Goal: Information Seeking & Learning: Find specific page/section

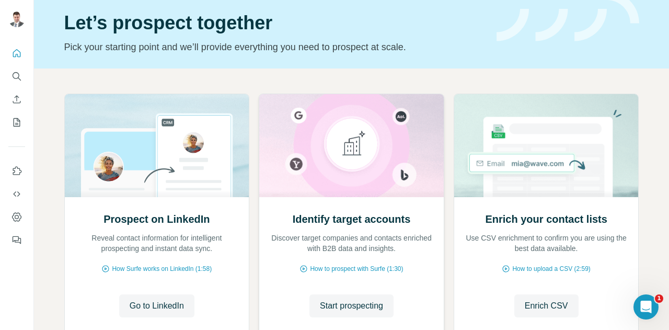
scroll to position [52, 0]
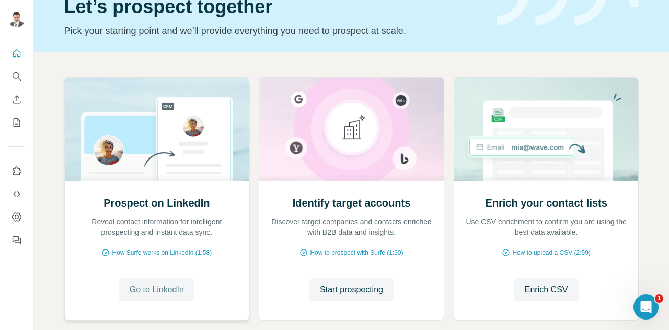
drag, startPoint x: 163, startPoint y: 288, endPoint x: 153, endPoint y: 289, distance: 10.1
click at [153, 289] on span "Go to LinkedIn" at bounding box center [157, 289] width 54 height 13
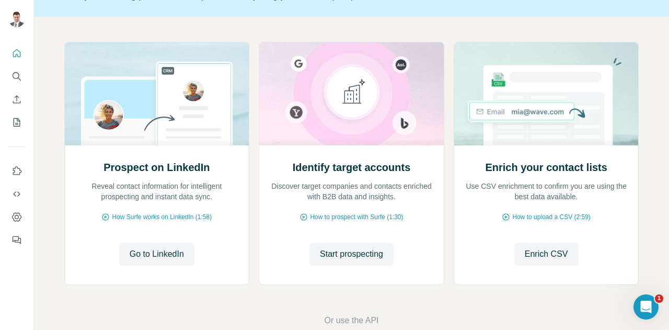
scroll to position [105, 0]
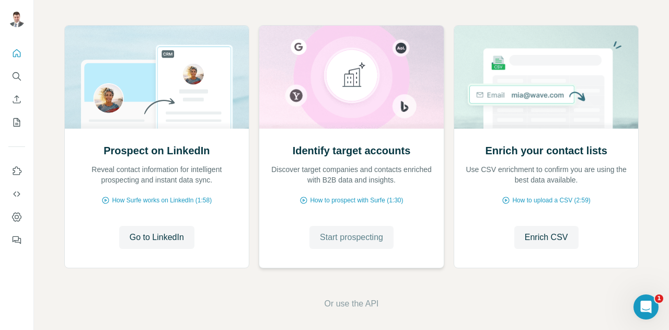
click at [372, 234] on span "Start prospecting" at bounding box center [351, 237] width 63 height 13
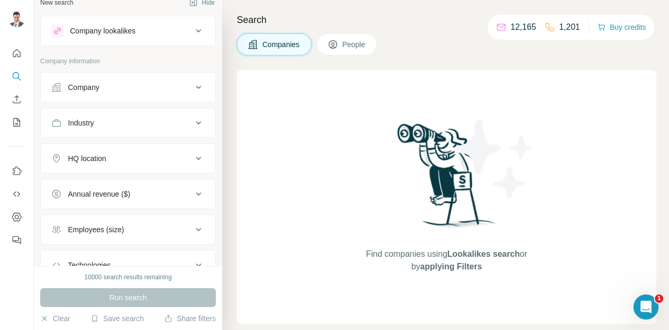
scroll to position [9, 0]
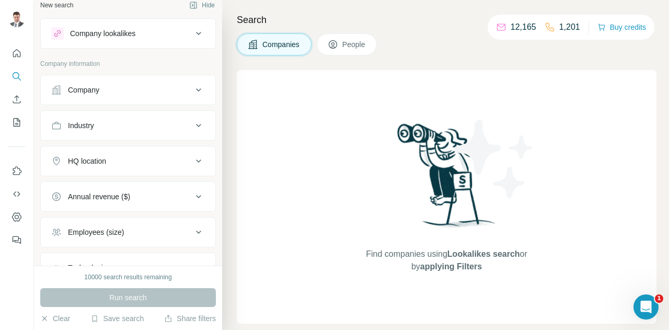
click at [364, 42] on span "People" at bounding box center [354, 44] width 24 height 10
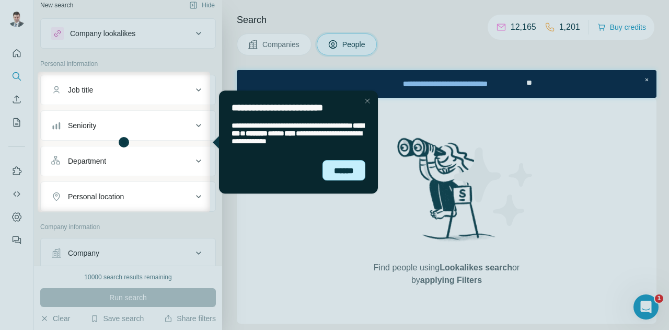
click at [357, 177] on div "******" at bounding box center [344, 170] width 43 height 20
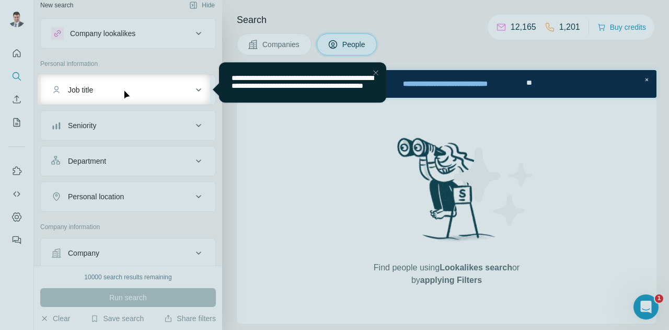
click at [290, 89] on span "**********" at bounding box center [302, 81] width 142 height 15
click at [153, 85] on div "Job title" at bounding box center [121, 90] width 141 height 10
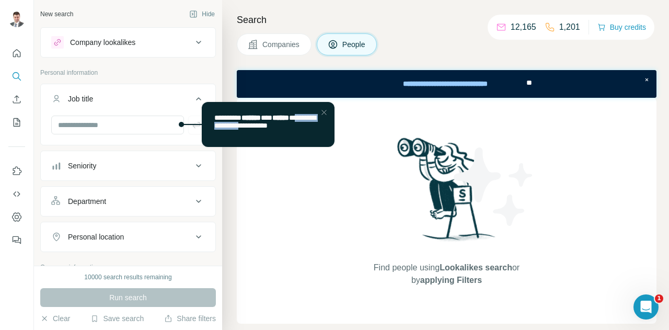
drag, startPoint x: 217, startPoint y: 128, endPoint x: 276, endPoint y: 132, distance: 58.7
click at [276, 129] on span "**********" at bounding box center [264, 121] width 101 height 15
click at [262, 129] on span "**********" at bounding box center [264, 121] width 101 height 15
click at [109, 127] on input "text" at bounding box center [117, 125] width 133 height 19
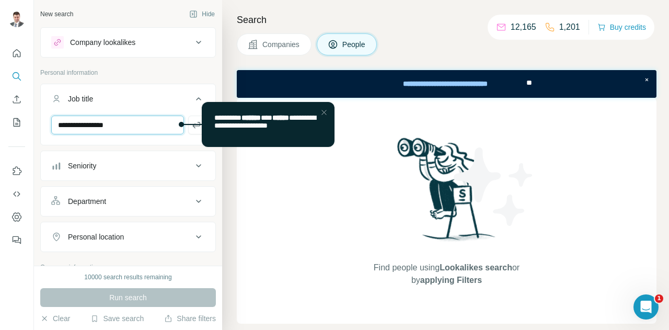
type input "**********"
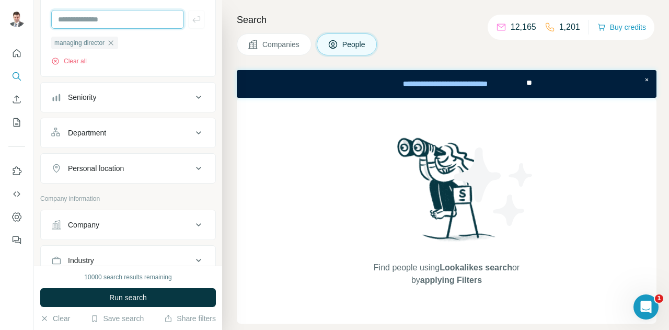
scroll to position [105, 0]
click at [148, 168] on div "Personal location" at bounding box center [121, 169] width 141 height 10
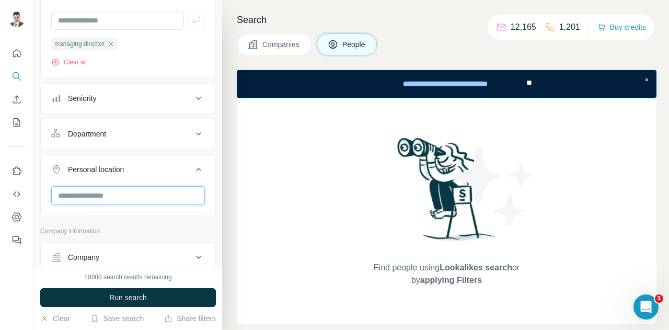
click at [98, 196] on input "text" at bounding box center [128, 195] width 154 height 19
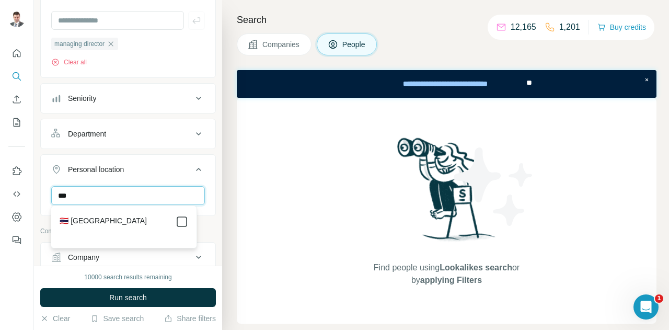
type input "***"
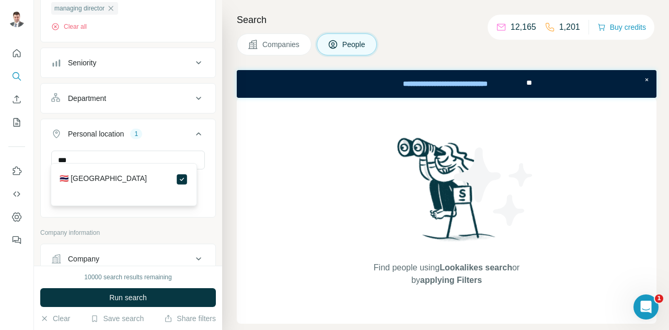
scroll to position [157, 0]
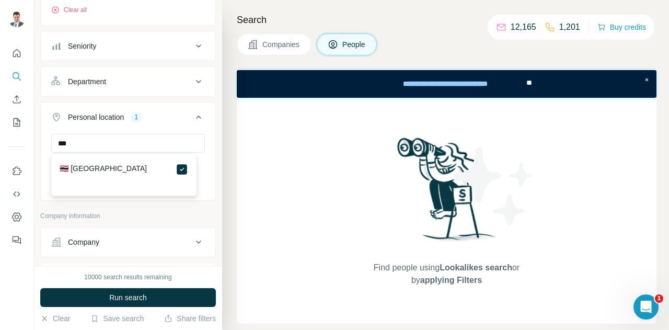
click at [193, 131] on button "Personal location 1" at bounding box center [128, 119] width 175 height 29
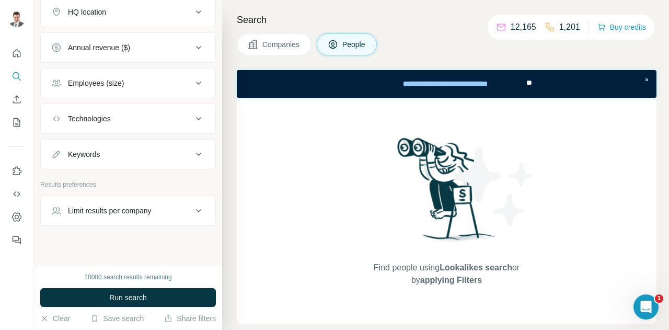
scroll to position [393, 0]
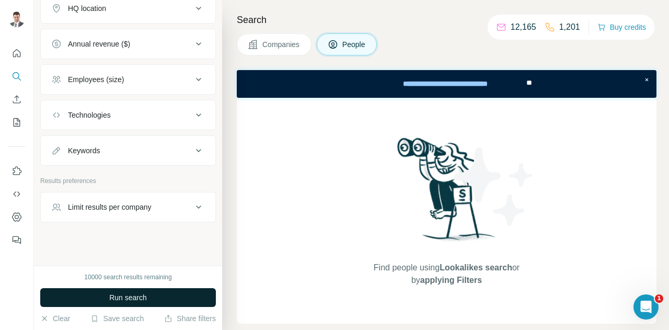
click at [131, 288] on button "Run search" at bounding box center [128, 297] width 176 height 19
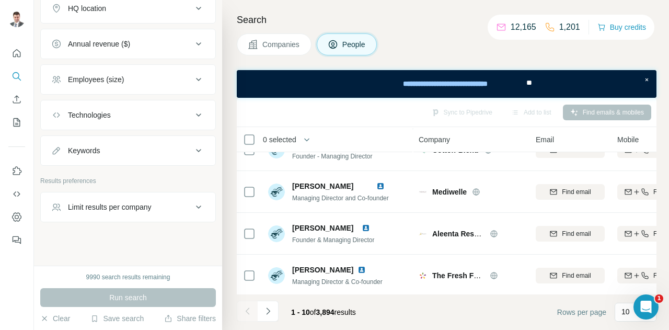
scroll to position [280, 0]
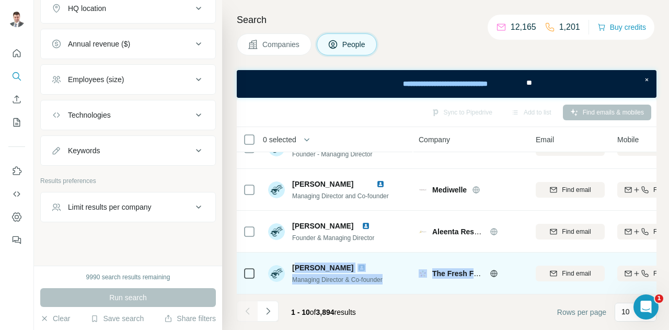
drag, startPoint x: 295, startPoint y: 261, endPoint x: 506, endPoint y: 288, distance: 212.8
click at [0, 0] on tr "[PERSON_NAME] Managing Director & Co-founder The Fresh Food Company Find email …" at bounding box center [0, 0] width 0 height 0
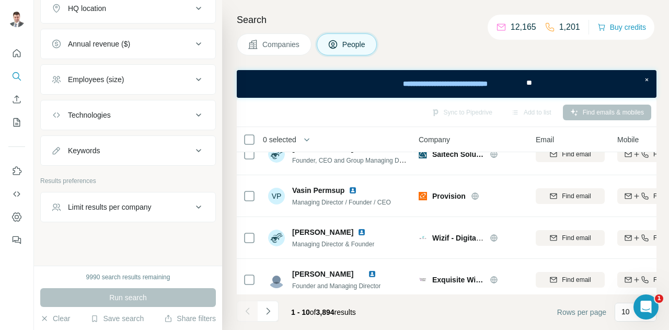
scroll to position [0, 0]
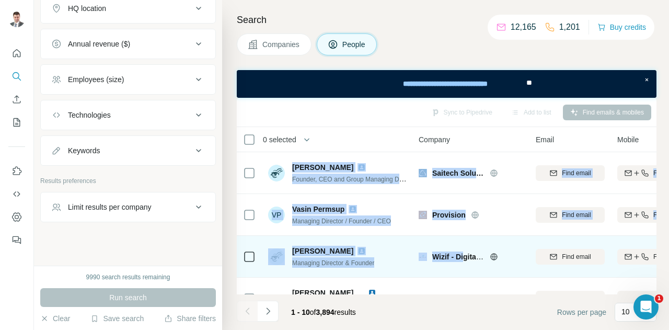
drag, startPoint x: 292, startPoint y: 166, endPoint x: 464, endPoint y: 248, distance: 191.0
click at [0, 0] on tbody "[PERSON_NAME] Founder, CEO and Group Managing Director Saitech Solution Find em…" at bounding box center [0, 0] width 0 height 0
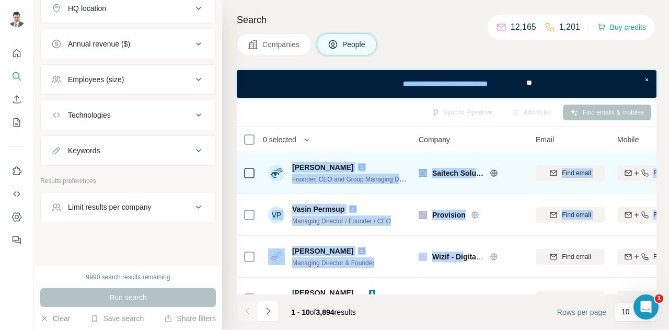
click at [325, 167] on span "[PERSON_NAME]" at bounding box center [322, 167] width 61 height 10
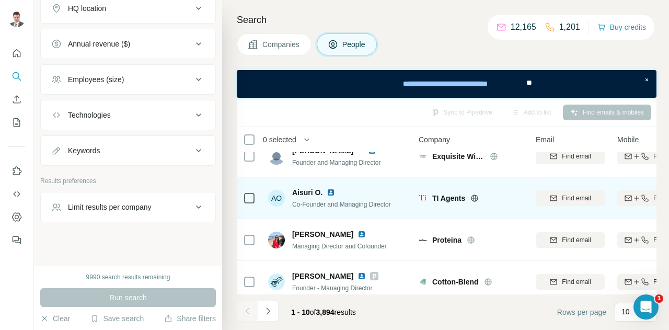
scroll to position [157, 0]
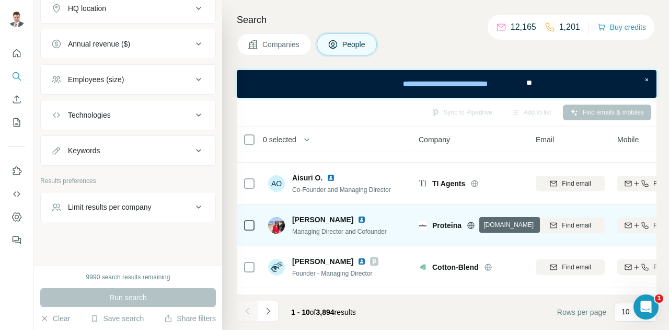
click at [472, 224] on icon at bounding box center [470, 225] width 3 height 7
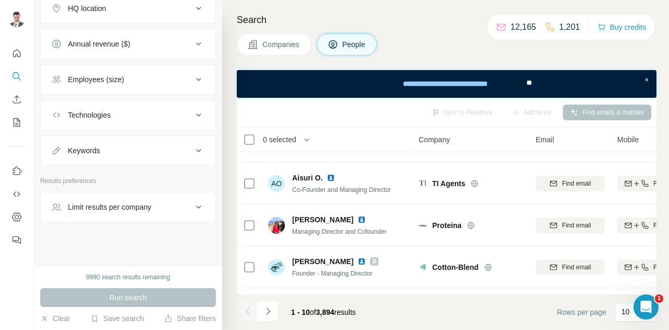
scroll to position [341, 0]
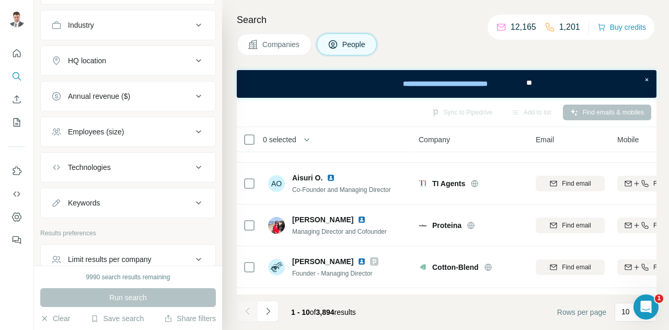
click at [172, 162] on div "Technologies" at bounding box center [121, 167] width 141 height 10
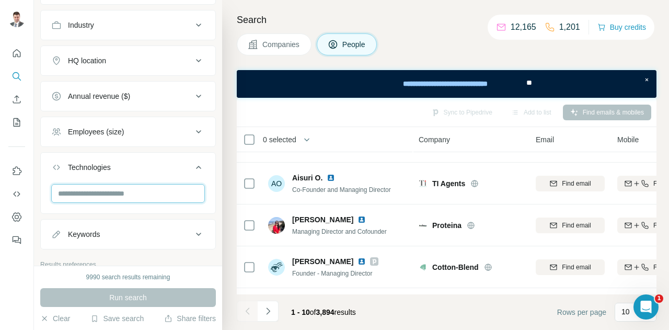
click at [120, 192] on input "text" at bounding box center [128, 193] width 154 height 19
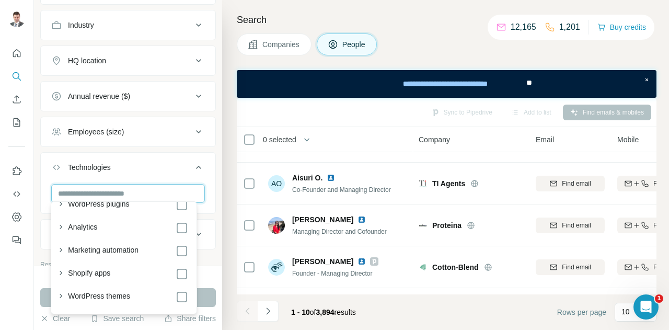
scroll to position [52, 0]
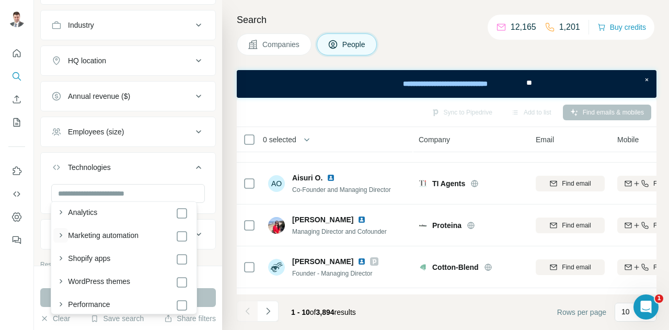
click at [62, 236] on icon "button" at bounding box center [60, 235] width 10 height 10
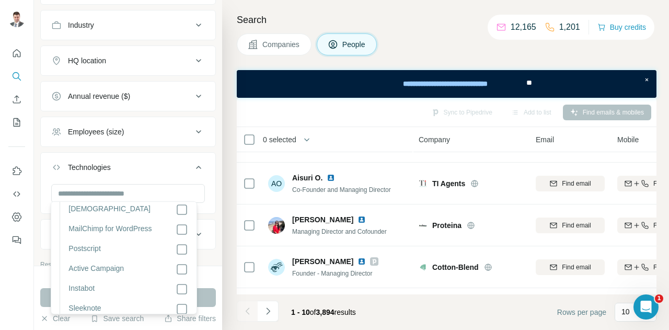
scroll to position [1934, 0]
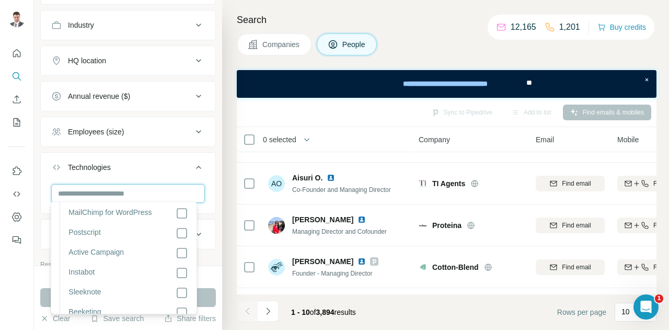
click at [177, 190] on input "text" at bounding box center [128, 193] width 154 height 19
click at [204, 189] on div at bounding box center [128, 197] width 175 height 27
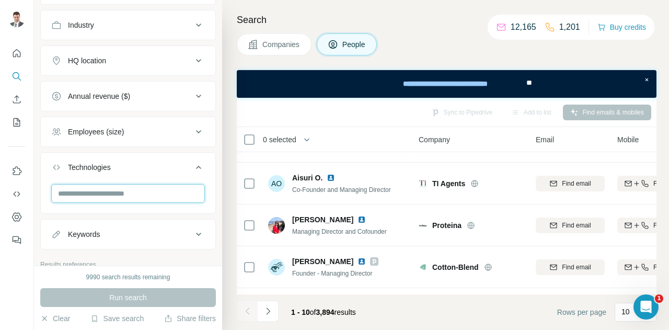
click at [136, 184] on input "text" at bounding box center [128, 193] width 154 height 19
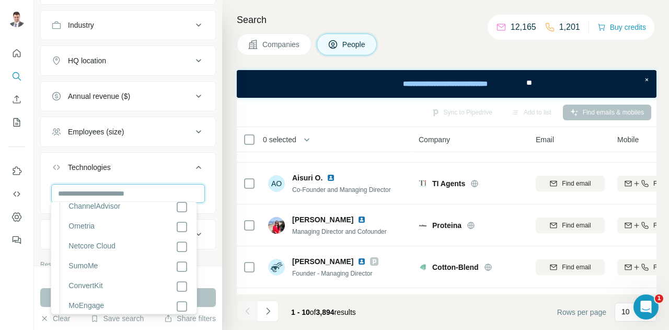
scroll to position [0, 0]
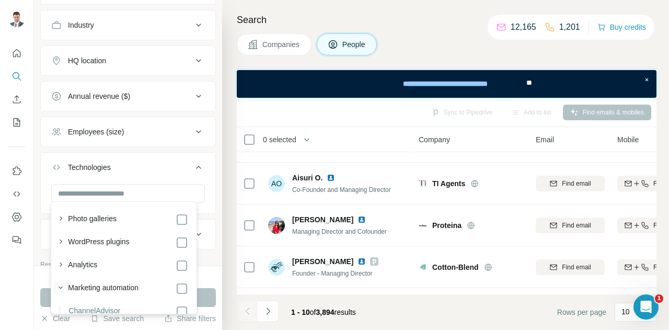
click at [60, 285] on icon "button" at bounding box center [60, 287] width 10 height 10
click at [61, 262] on icon "button" at bounding box center [60, 264] width 10 height 10
click at [61, 264] on icon "button" at bounding box center [60, 264] width 10 height 10
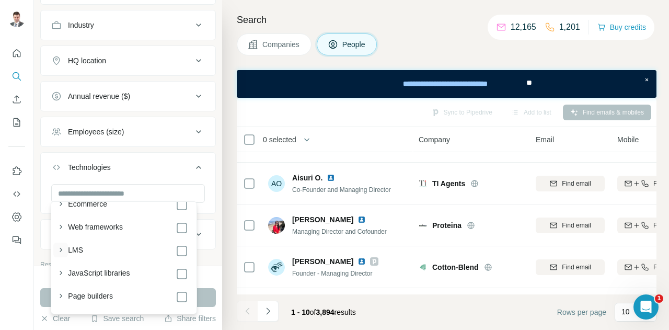
click at [63, 250] on icon "button" at bounding box center [60, 250] width 10 height 10
click at [74, 249] on label "LMS" at bounding box center [75, 251] width 15 height 13
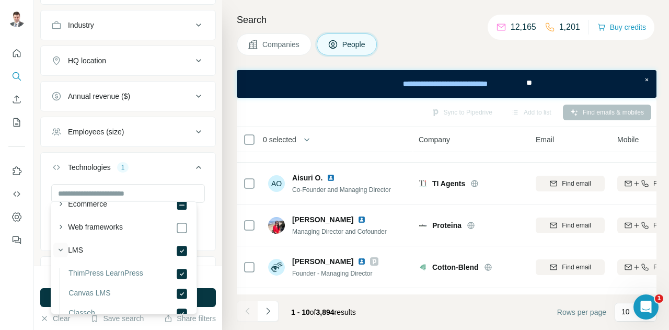
click at [55, 250] on icon "button" at bounding box center [60, 250] width 10 height 10
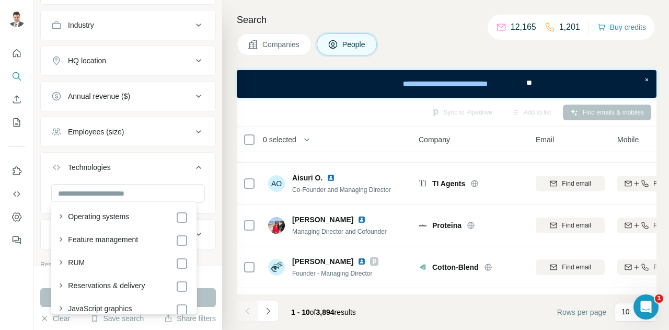
scroll to position [1255, 0]
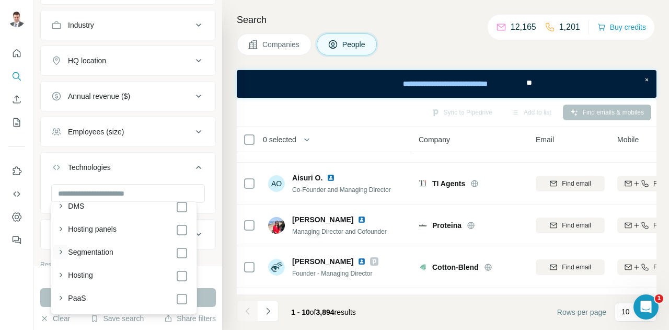
click at [57, 249] on icon "button" at bounding box center [60, 252] width 10 height 10
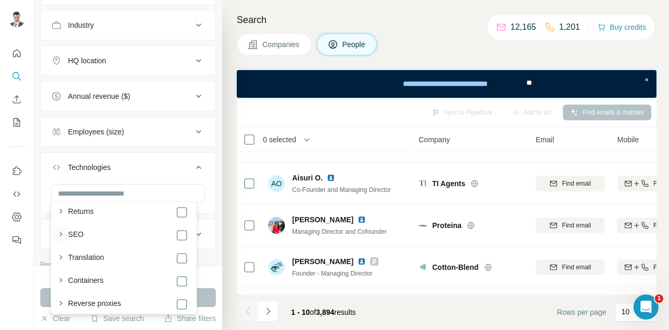
scroll to position [1934, 0]
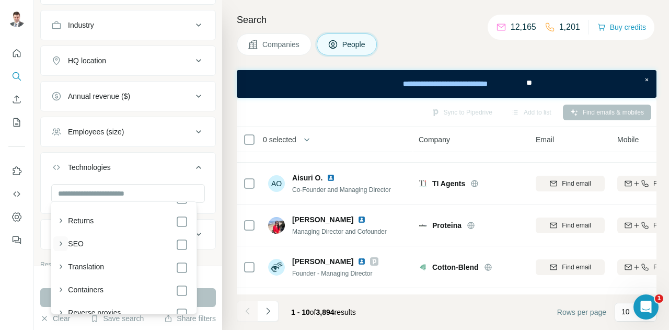
click at [57, 249] on icon "button" at bounding box center [60, 243] width 10 height 10
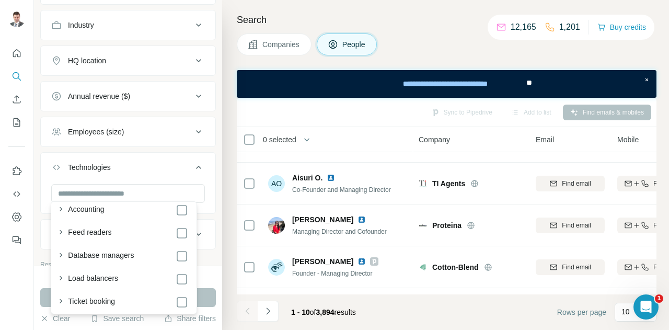
scroll to position [2569, 0]
click at [63, 297] on icon "button" at bounding box center [60, 299] width 10 height 10
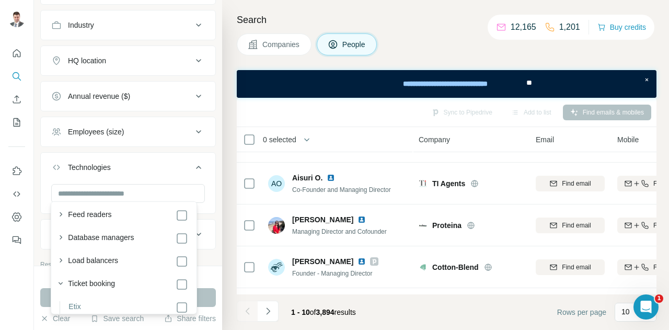
scroll to position [2592, 0]
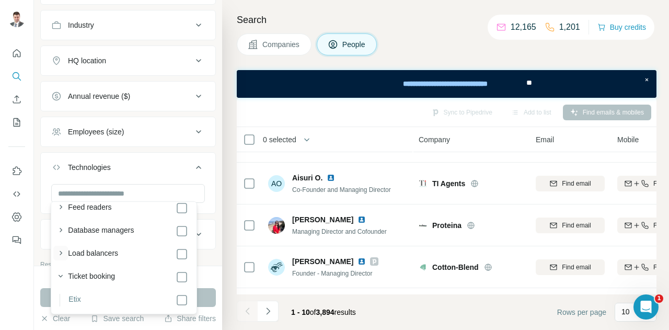
click at [60, 249] on icon "button" at bounding box center [60, 253] width 10 height 10
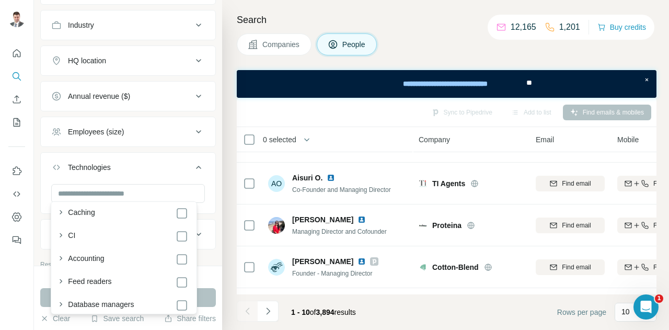
scroll to position [2570, 0]
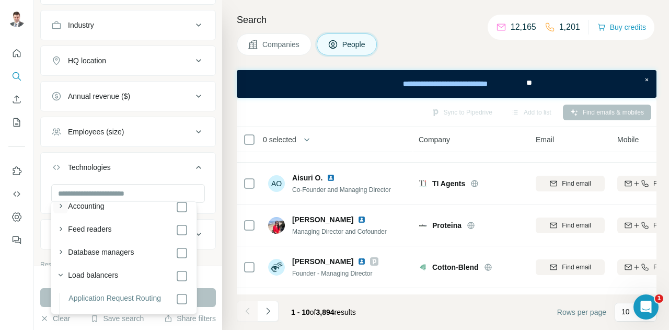
click at [59, 205] on icon "button" at bounding box center [60, 206] width 10 height 10
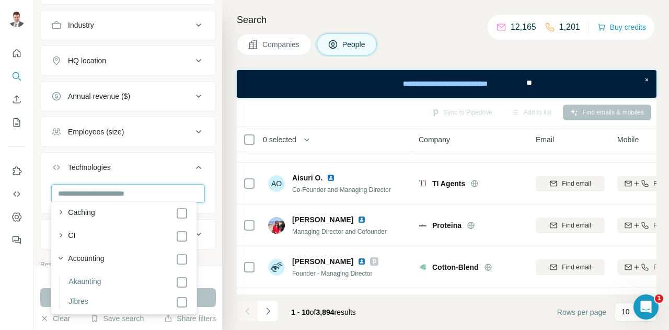
click at [108, 190] on input "text" at bounding box center [128, 193] width 154 height 19
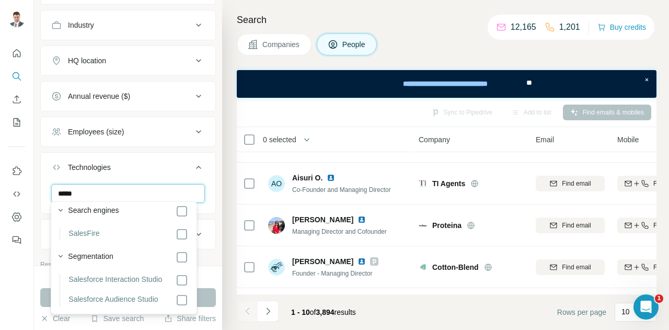
scroll to position [768, 0]
type input "**********"
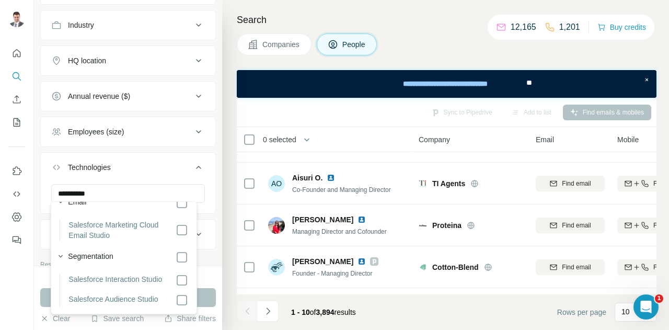
click at [208, 188] on div "**********" at bounding box center [128, 133] width 188 height 266
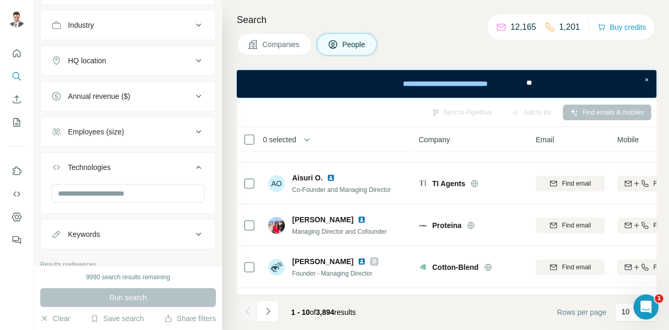
click at [192, 229] on icon at bounding box center [198, 234] width 13 height 13
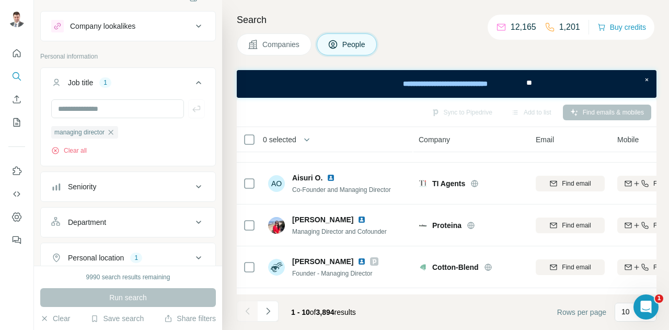
scroll to position [0, 0]
